Goal: Obtain resource: Download file/media

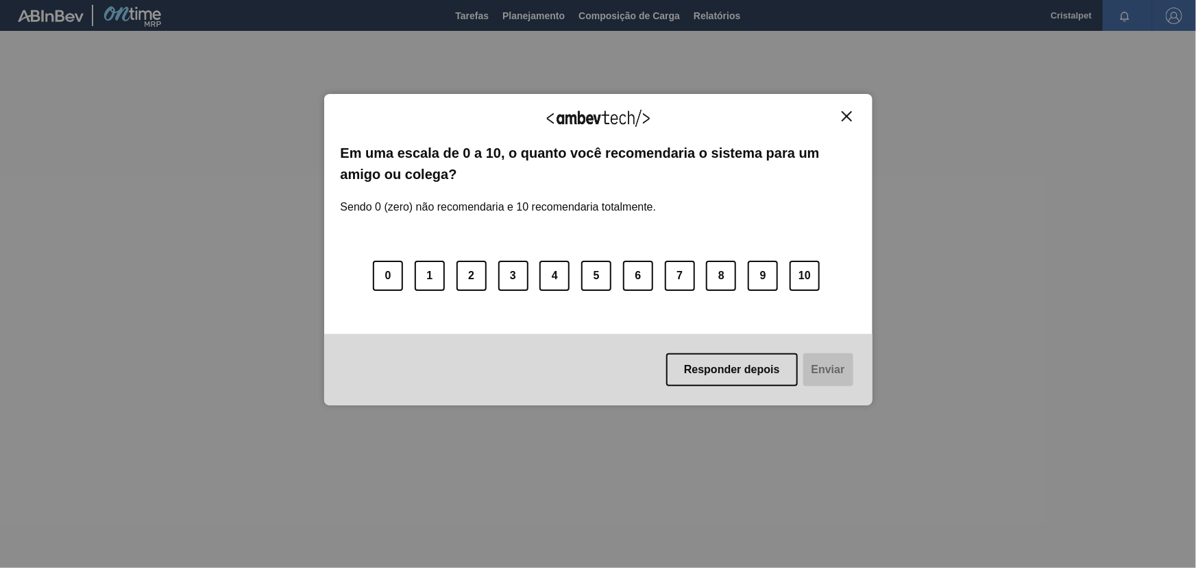
click at [849, 117] on img "Close" at bounding box center [847, 116] width 10 height 10
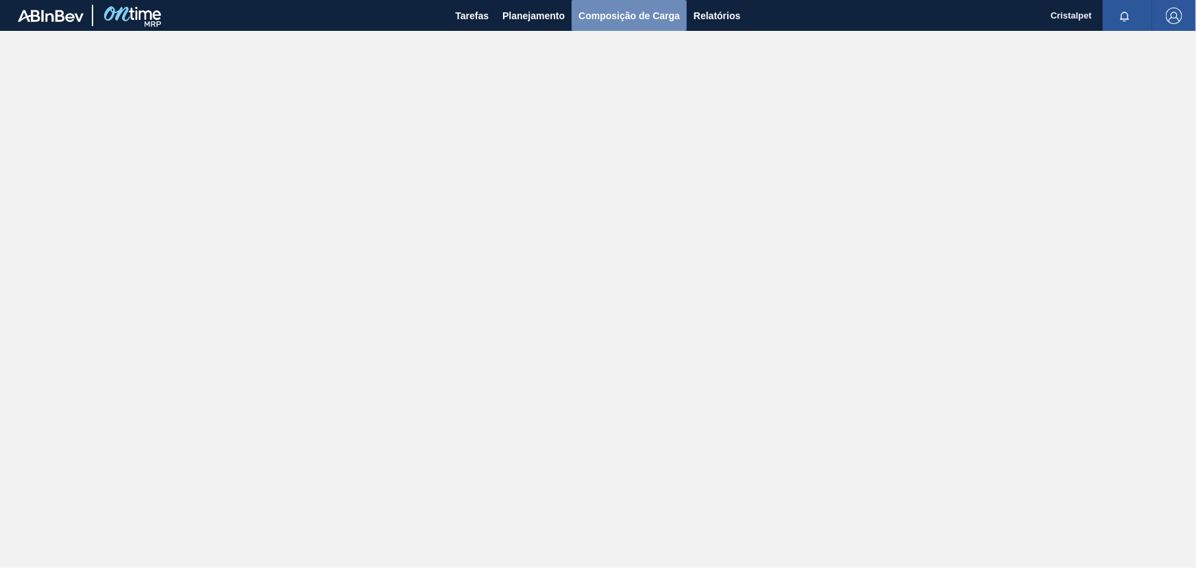
click at [644, 19] on span "Composição de Carga" at bounding box center [629, 16] width 101 height 16
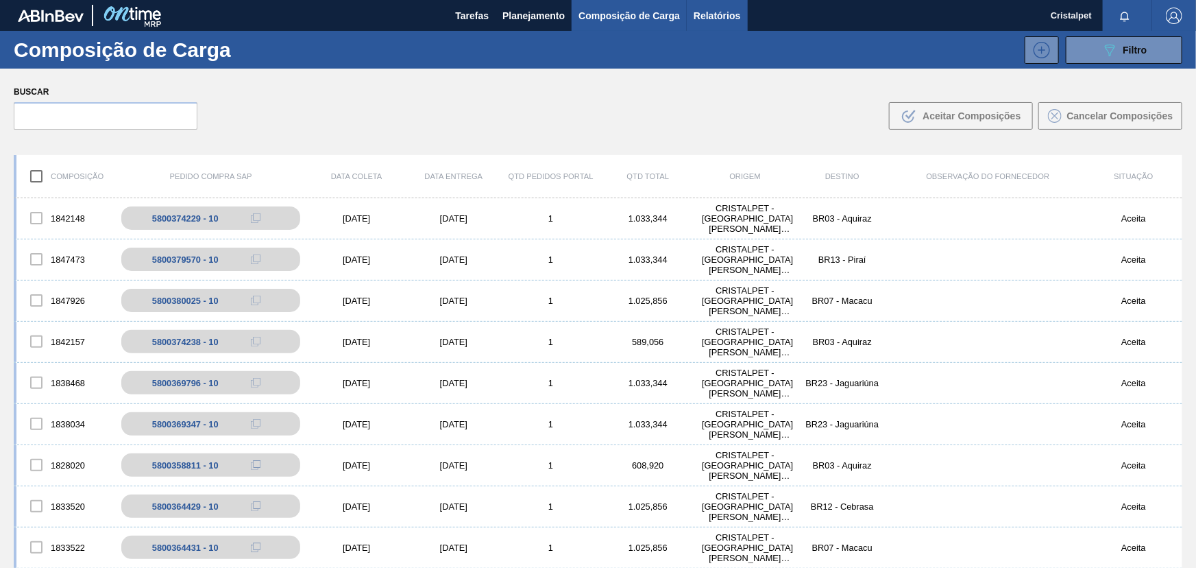
click at [711, 15] on span "Relatórios" at bounding box center [717, 16] width 47 height 16
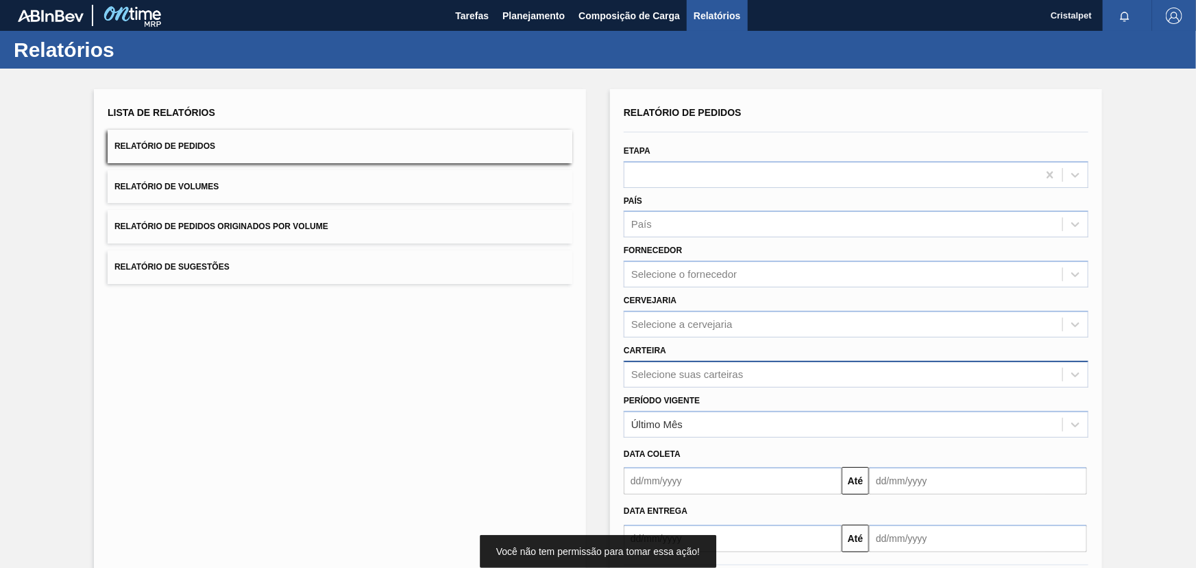
scroll to position [35, 0]
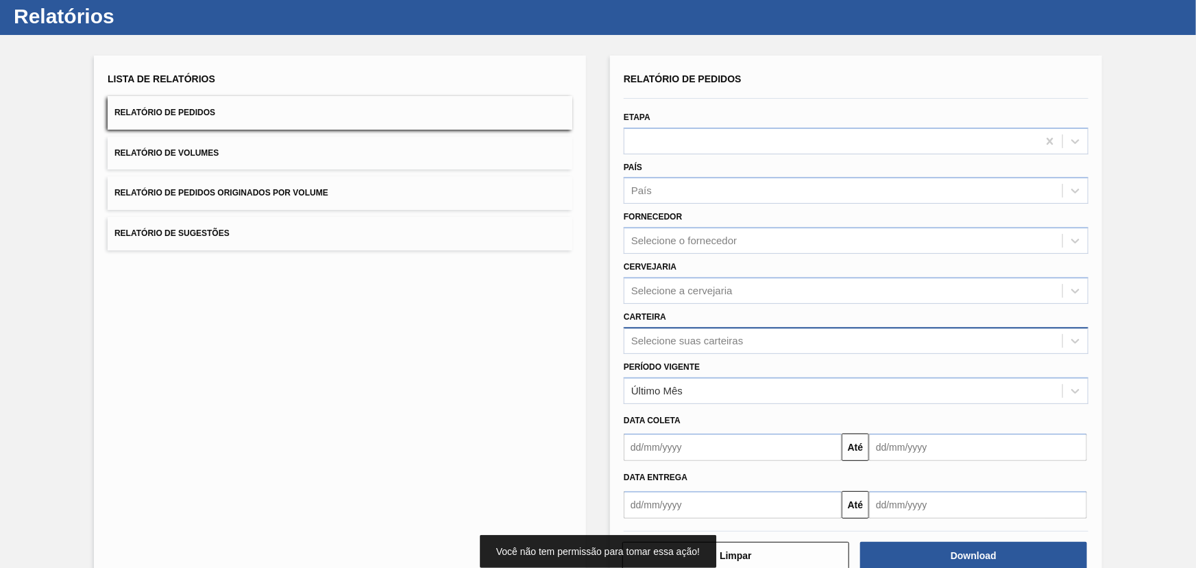
click at [672, 354] on div "Selecione suas carteiras" at bounding box center [856, 340] width 465 height 27
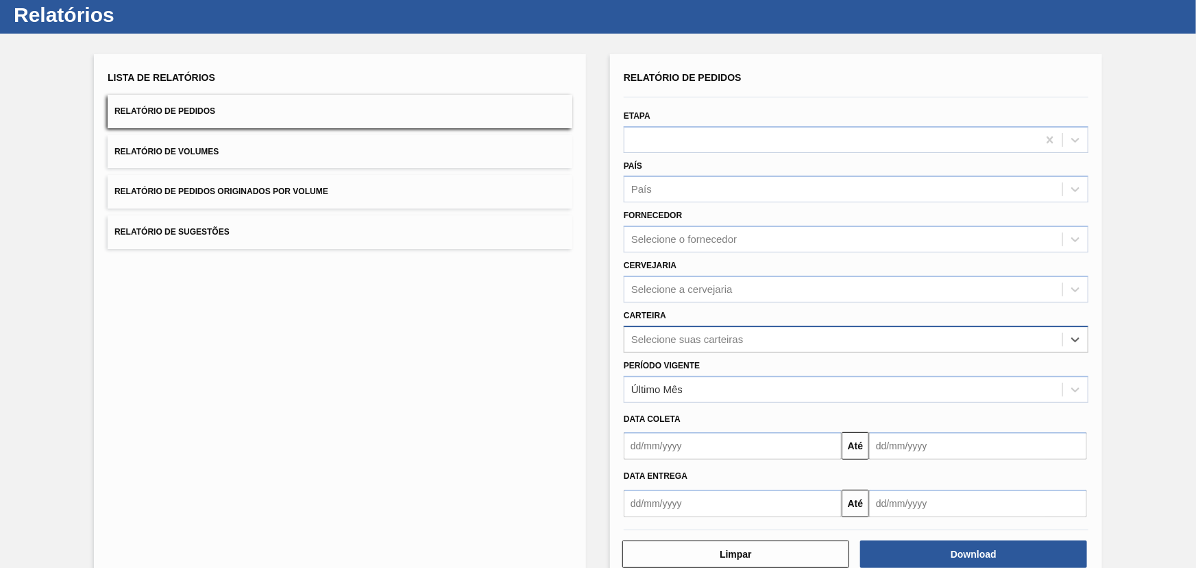
click at [746, 338] on div "Selecione suas carteiras" at bounding box center [844, 339] width 438 height 20
click at [658, 335] on div "Selecione suas carteiras" at bounding box center [687, 339] width 112 height 12
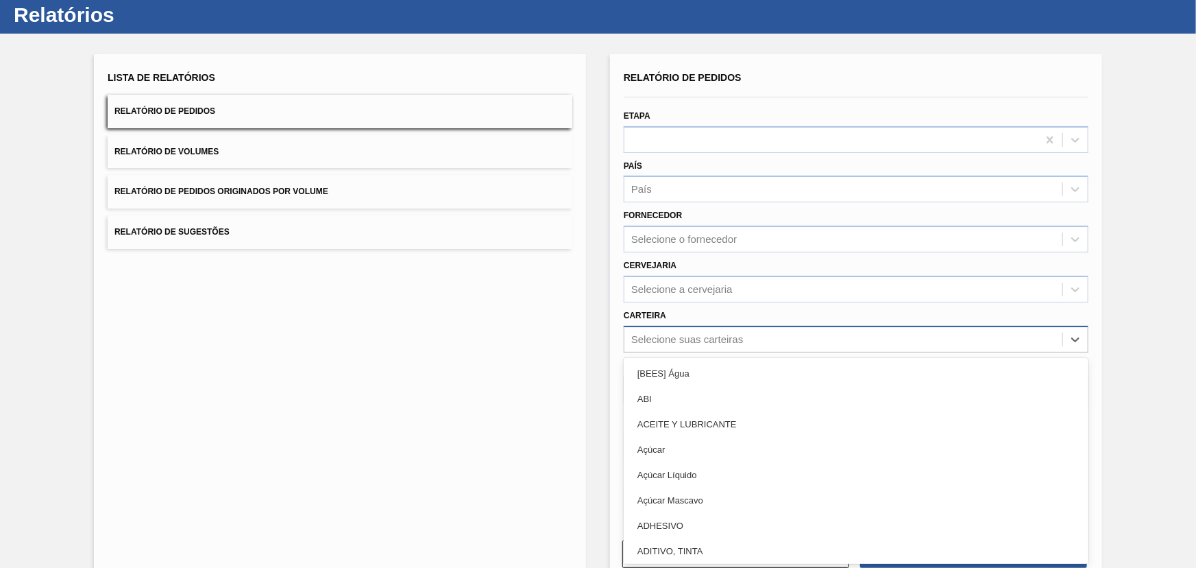
click at [658, 334] on div "Selecione suas carteiras" at bounding box center [687, 339] width 112 height 12
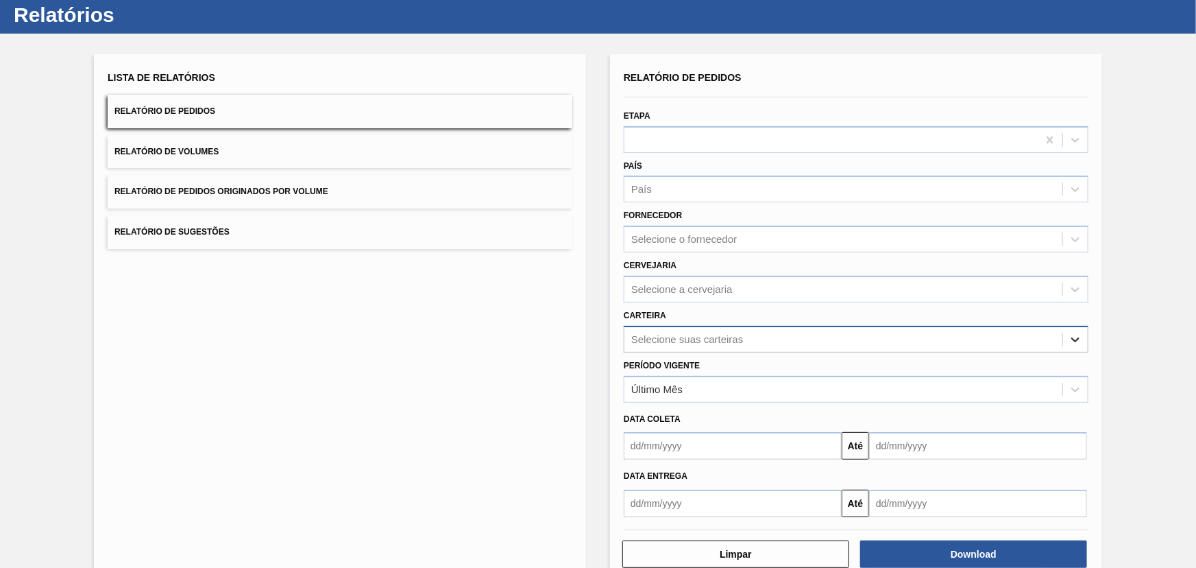
click at [1074, 337] on icon at bounding box center [1076, 339] width 14 height 14
click at [727, 333] on div "Selecione suas carteiras" at bounding box center [687, 339] width 112 height 12
type input "prefo"
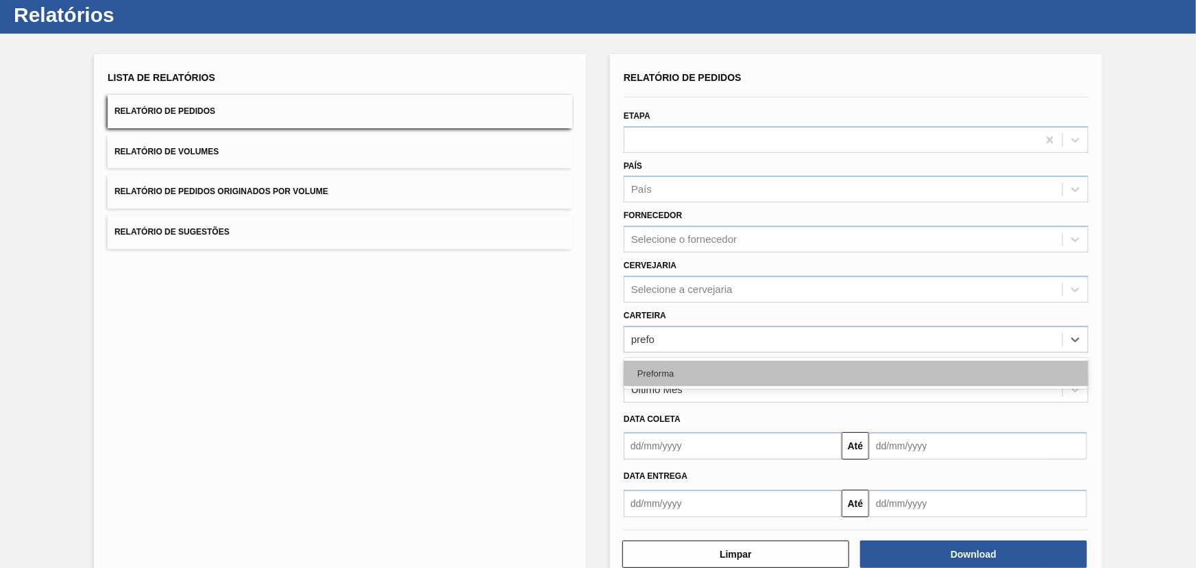
click at [681, 370] on div "Preforma" at bounding box center [856, 373] width 465 height 25
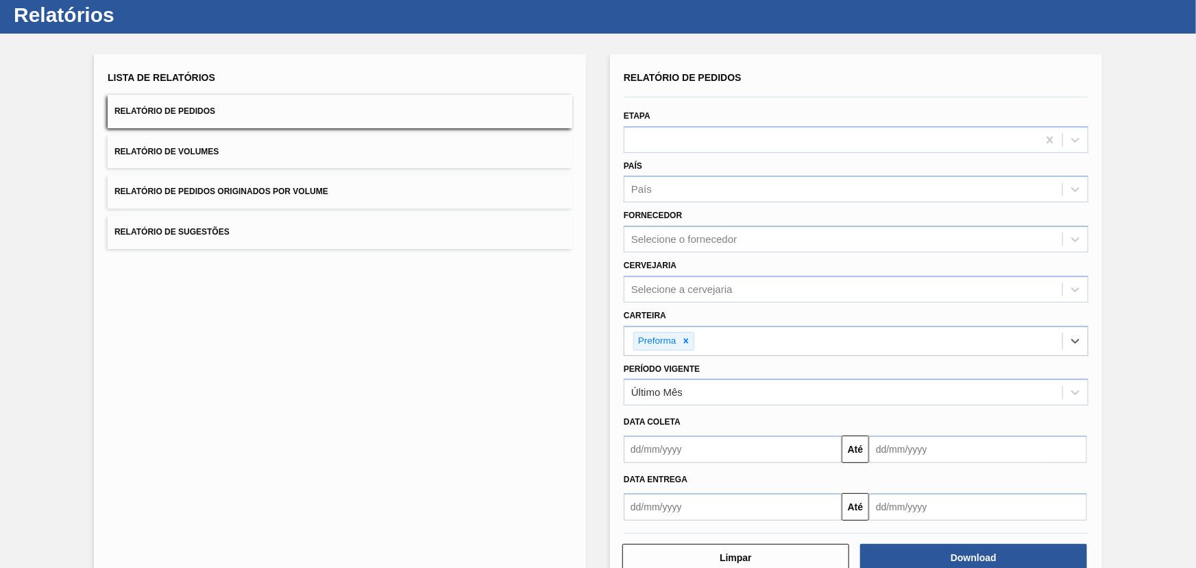
click at [666, 452] on input "text" at bounding box center [733, 448] width 218 height 27
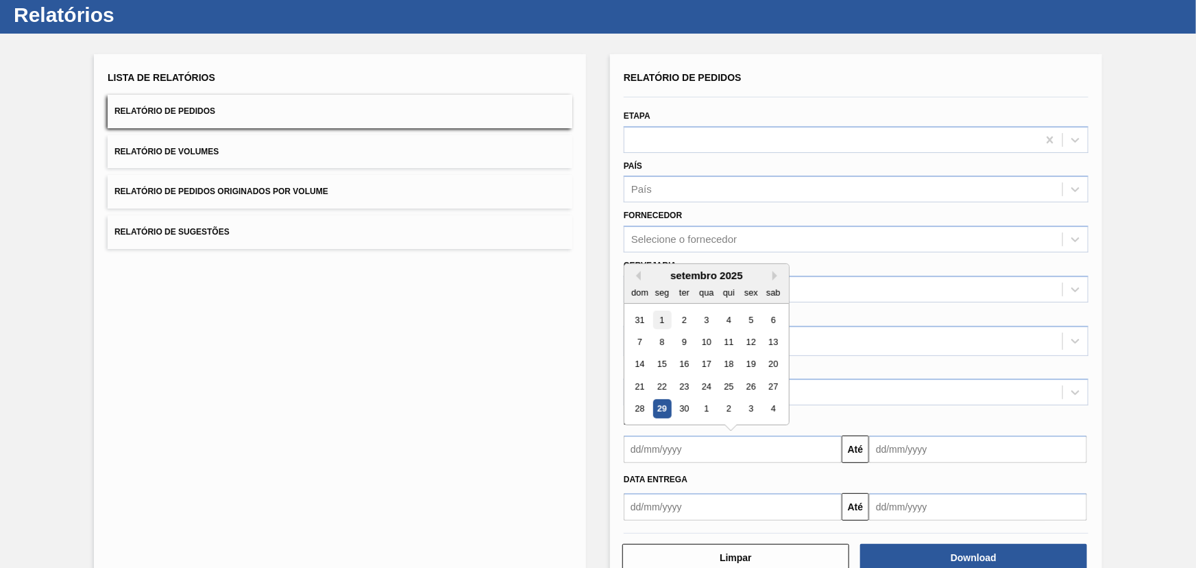
click at [659, 317] on div "1" at bounding box center [662, 320] width 19 height 19
type input "01/09/2025"
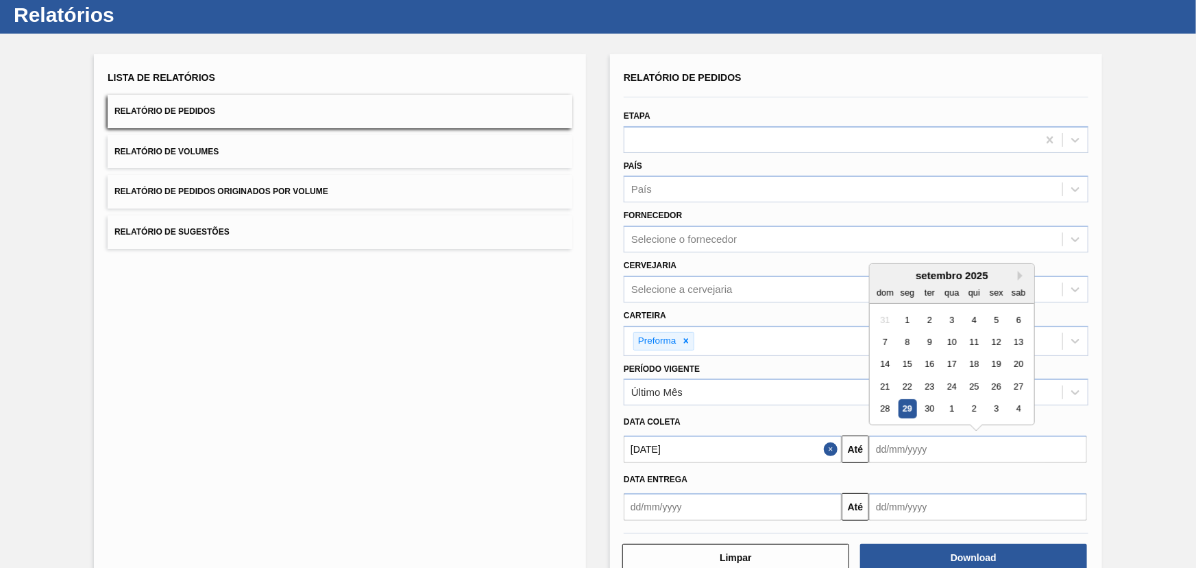
click at [905, 452] on input "text" at bounding box center [978, 448] width 218 height 27
click at [930, 404] on div "30" at bounding box center [930, 409] width 19 height 19
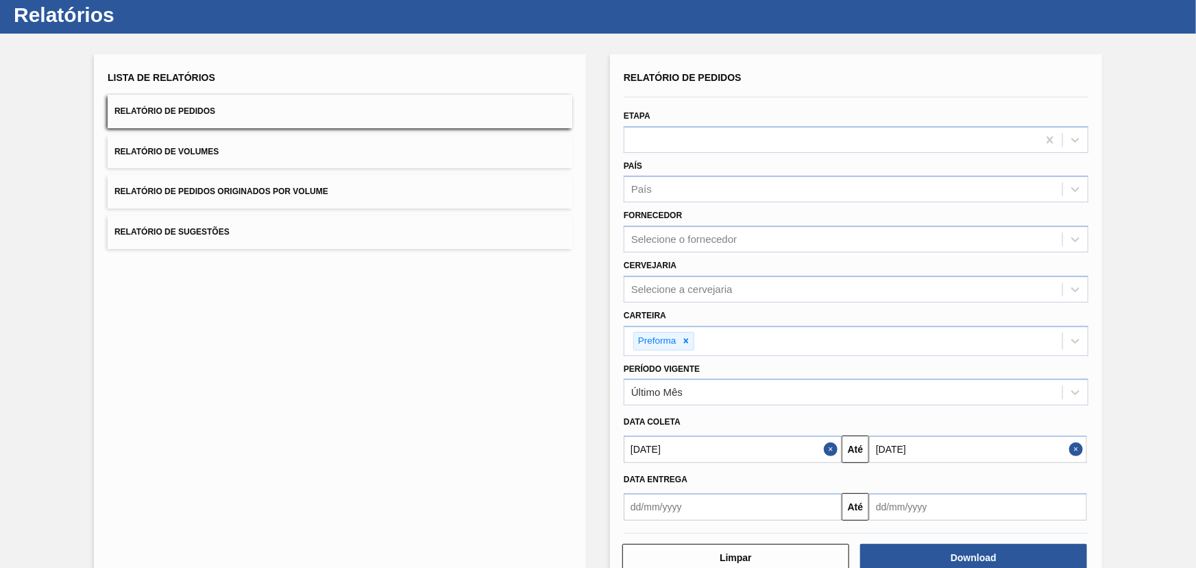
type input "30/09/2025"
click at [950, 550] on button "Download" at bounding box center [973, 557] width 227 height 27
